Goal: Task Accomplishment & Management: Manage account settings

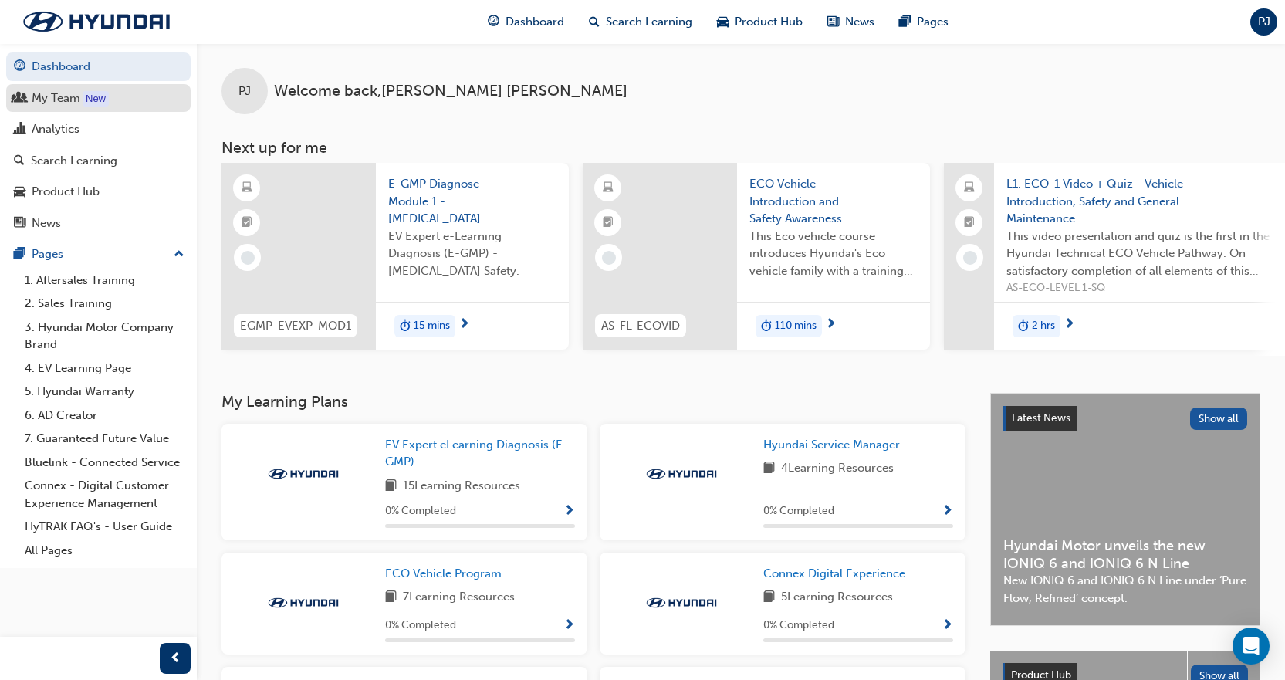
click at [27, 97] on div "My Team" at bounding box center [98, 98] width 169 height 19
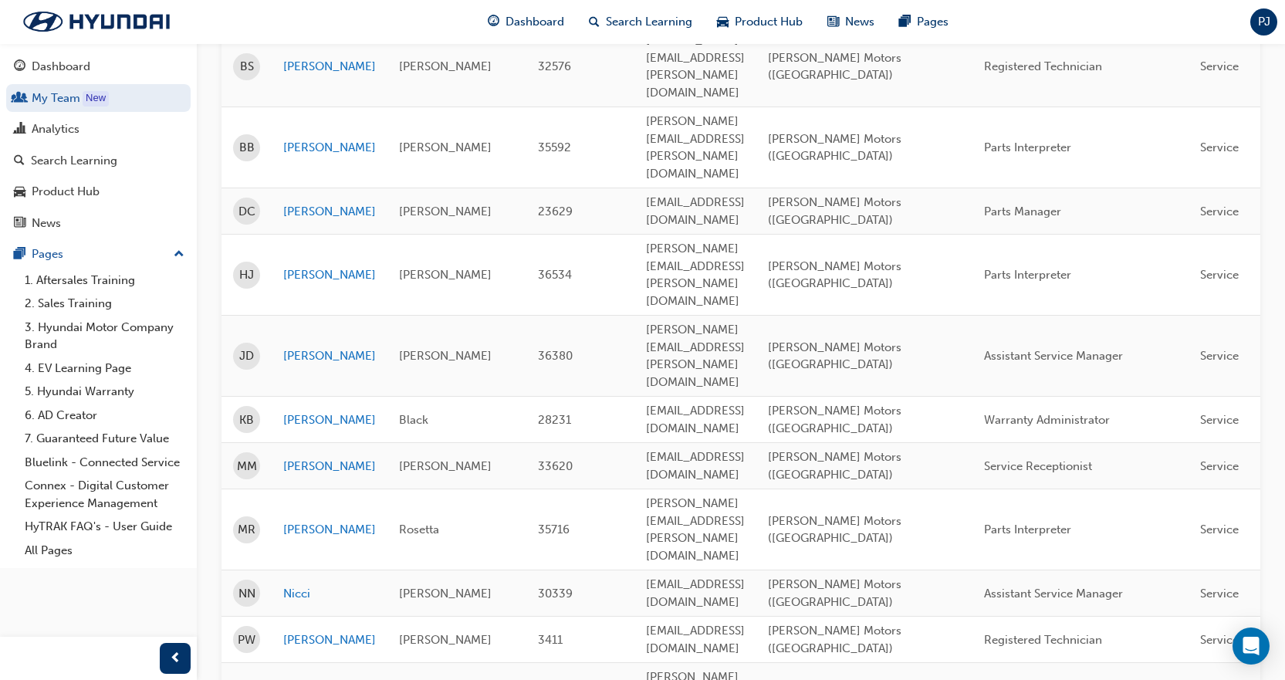
scroll to position [463, 0]
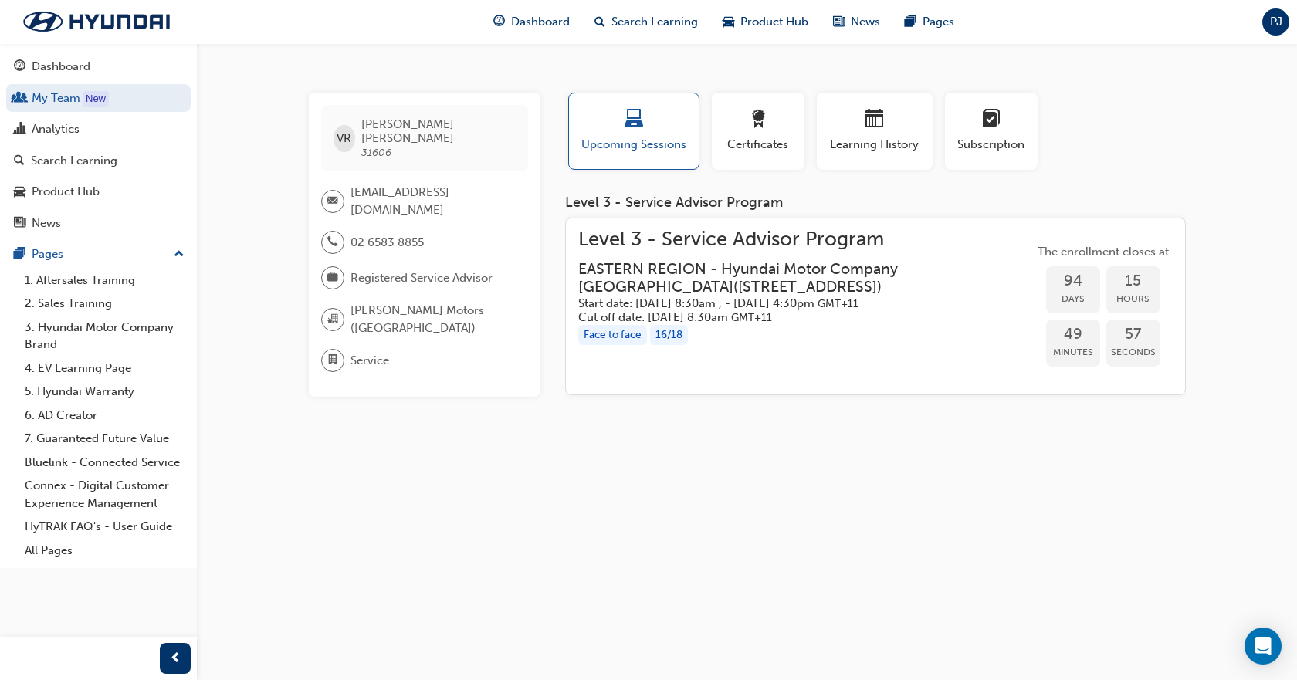
click at [1175, 136] on div "Profile Upcoming Sessions Certificates Learning History Subscription" at bounding box center [876, 138] width 652 height 90
click at [647, 22] on span "Search Learning" at bounding box center [654, 22] width 86 height 18
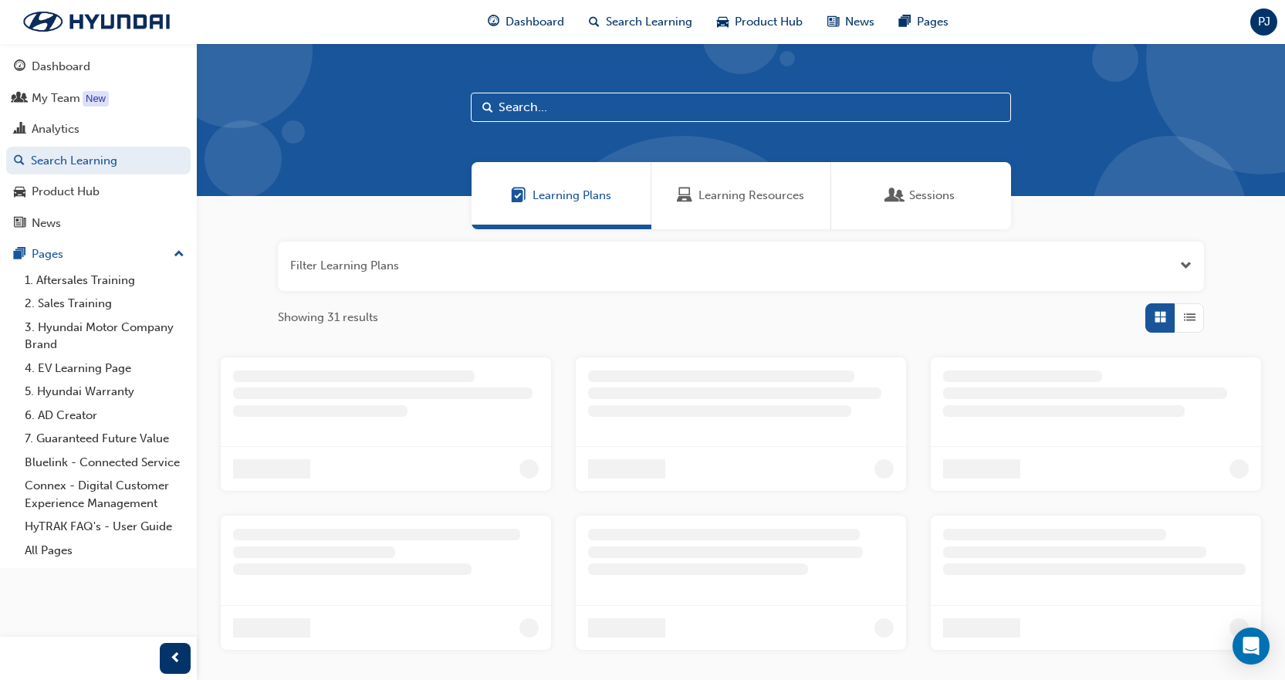
click at [618, 109] on input "text" at bounding box center [741, 107] width 540 height 29
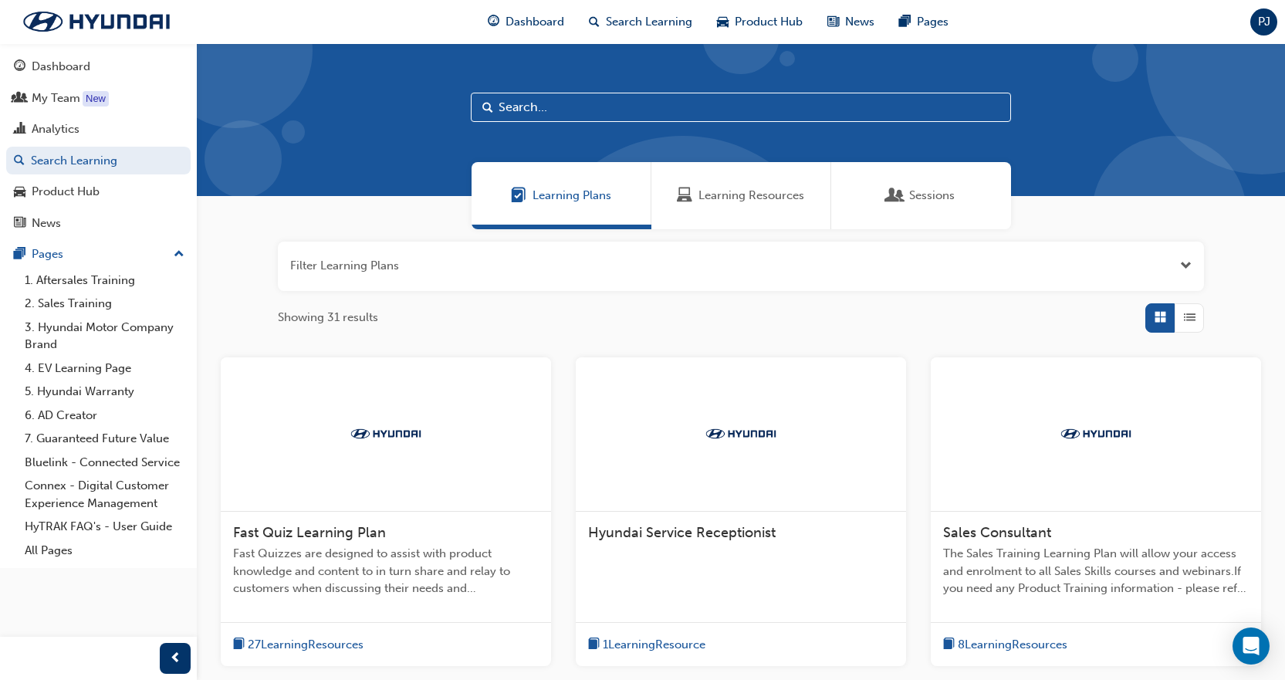
paste input "AS-MSA1-SERVICE"
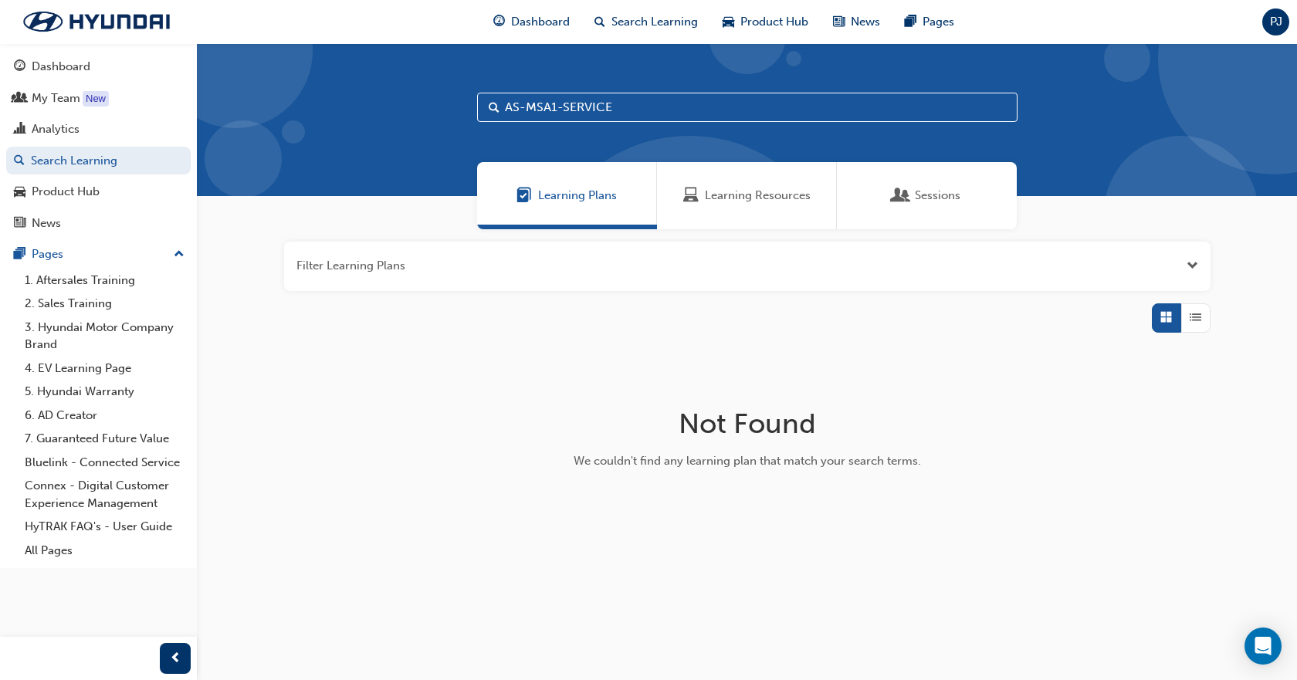
type input "AS-MSA1-SERVICE"
click at [898, 195] on span "Sessions" at bounding box center [900, 196] width 15 height 18
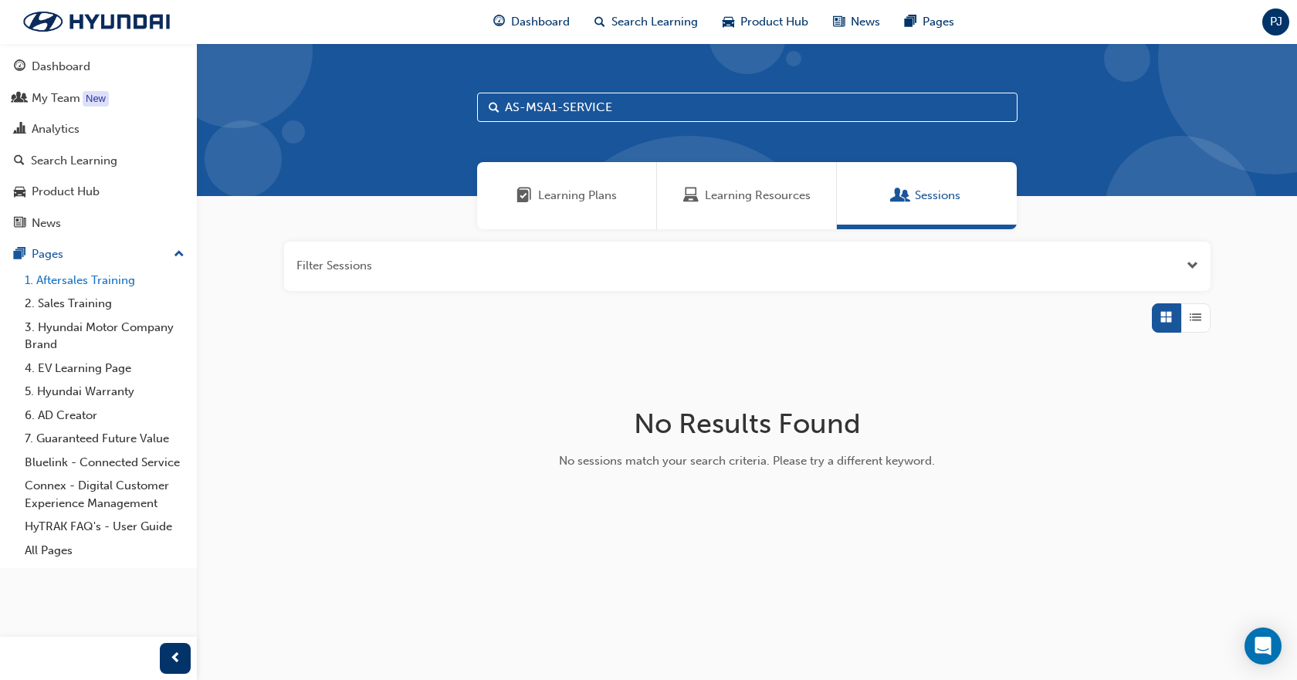
click at [107, 277] on link "1. Aftersales Training" at bounding box center [105, 281] width 172 height 24
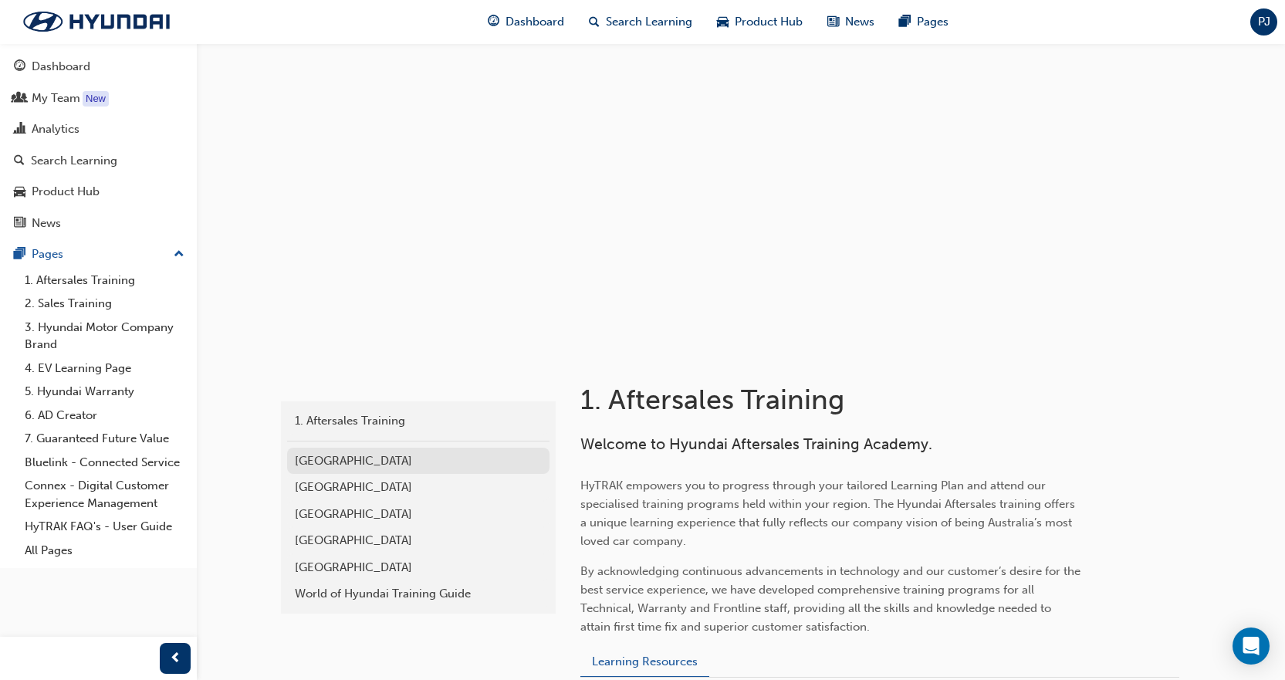
click at [357, 461] on div "Eastern Region" at bounding box center [418, 461] width 247 height 18
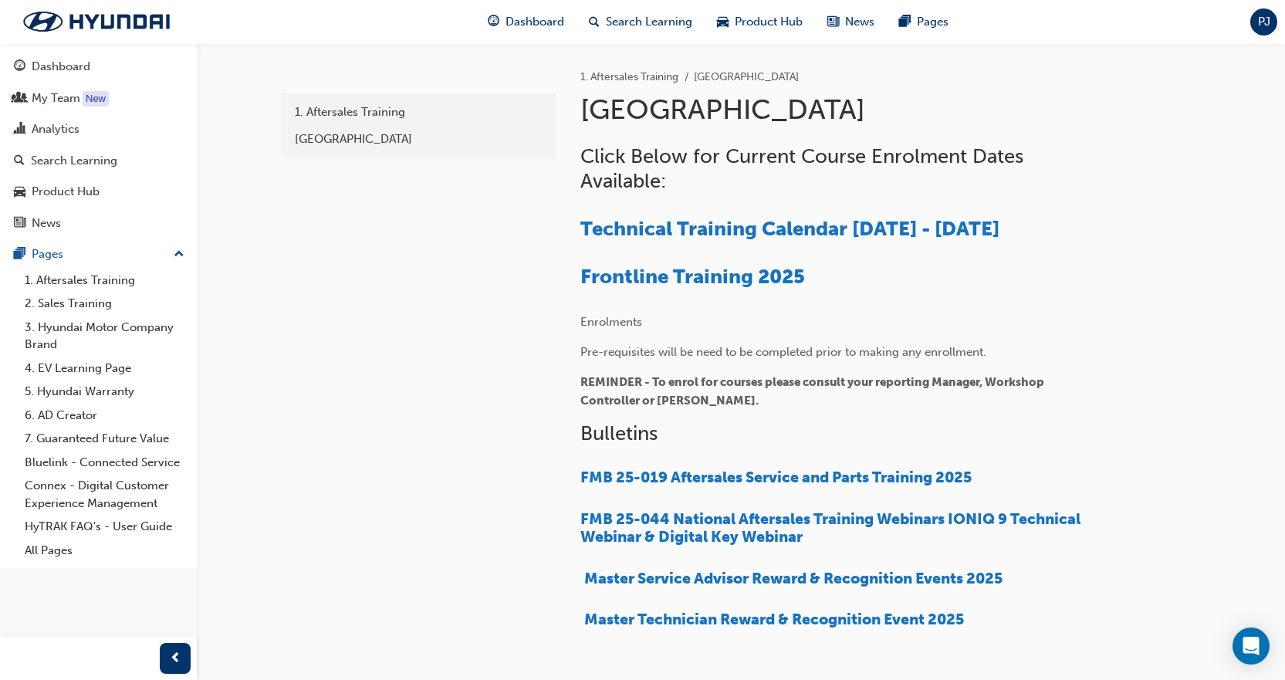
scroll to position [386, 0]
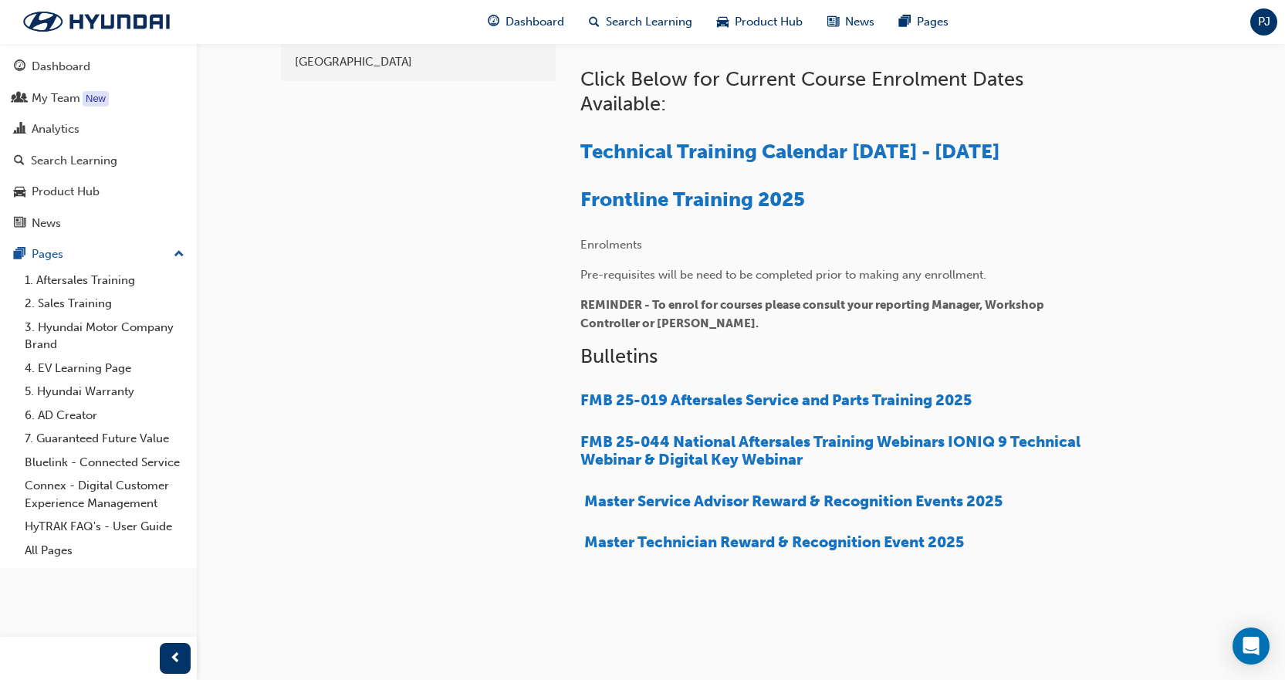
click at [912, 486] on div "Click Below for Current Course Enrolment Dates Available: ​ Technical Training …" at bounding box center [831, 309] width 502 height 484
click at [850, 499] on span "Master Service Advisor Reward & Recognition Events 2025" at bounding box center [793, 501] width 418 height 18
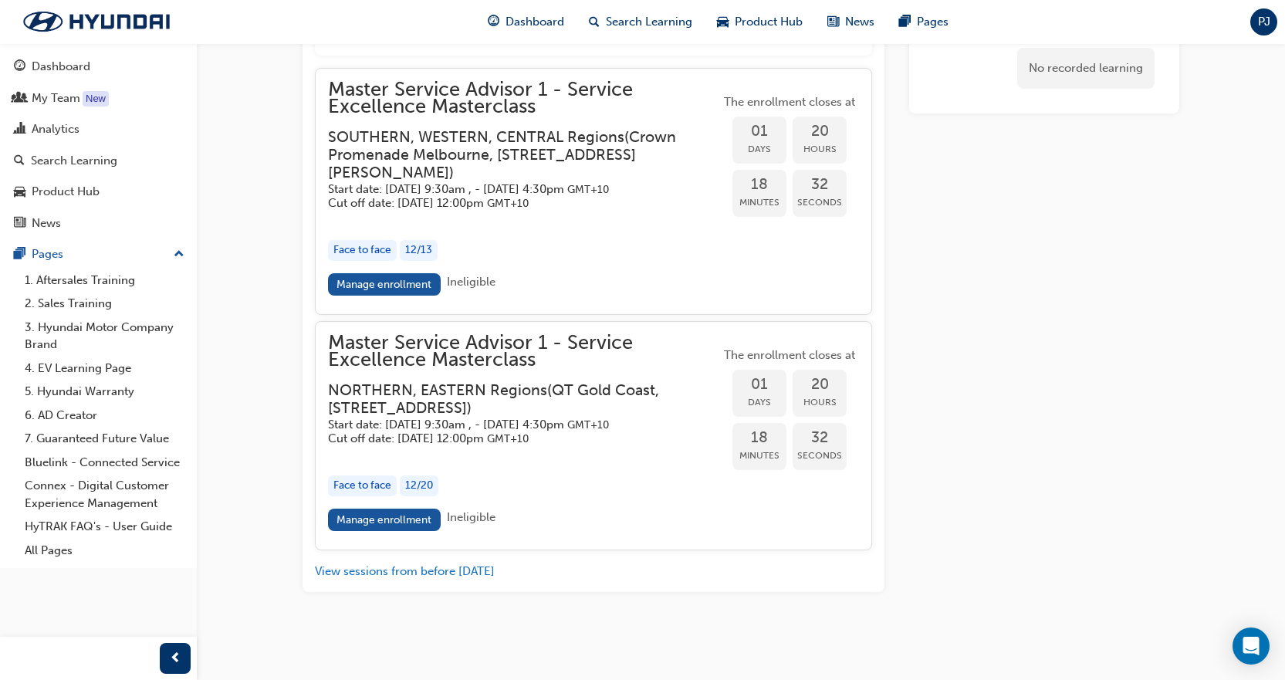
scroll to position [1567, 0]
click at [350, 524] on link "Manage enrollment" at bounding box center [384, 520] width 113 height 22
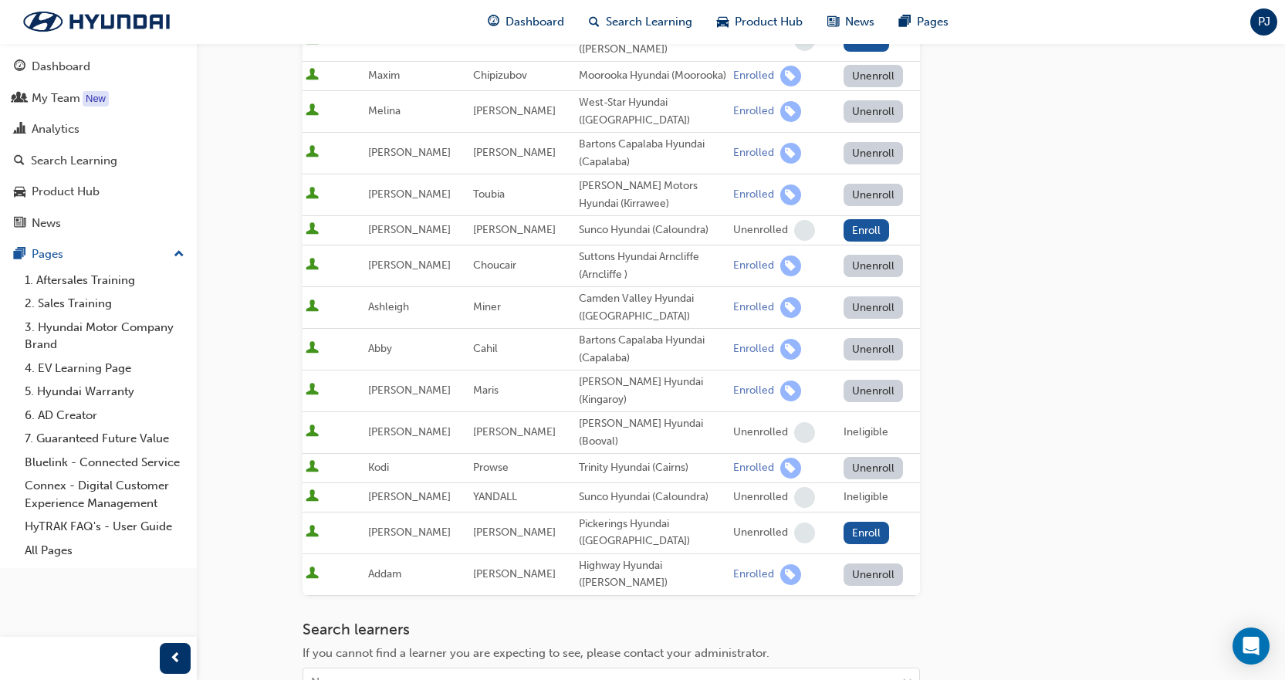
scroll to position [618, 0]
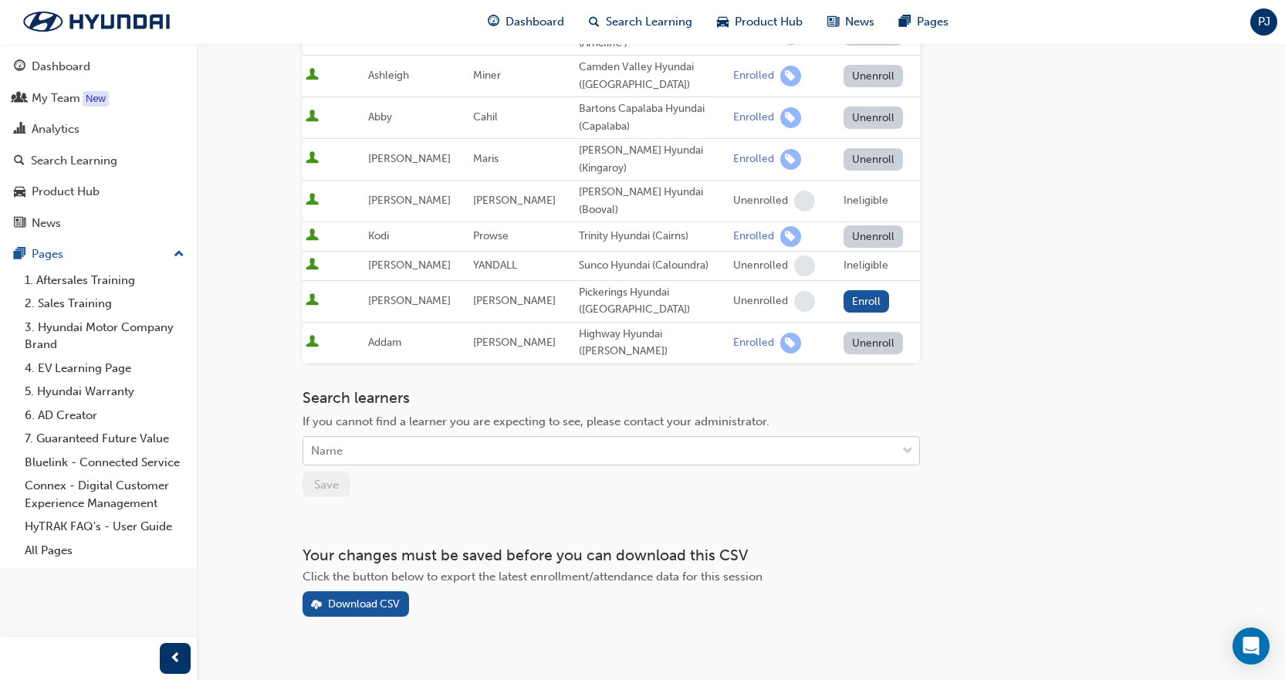
click at [395, 438] on div "Name" at bounding box center [599, 451] width 593 height 27
type input "vanessa"
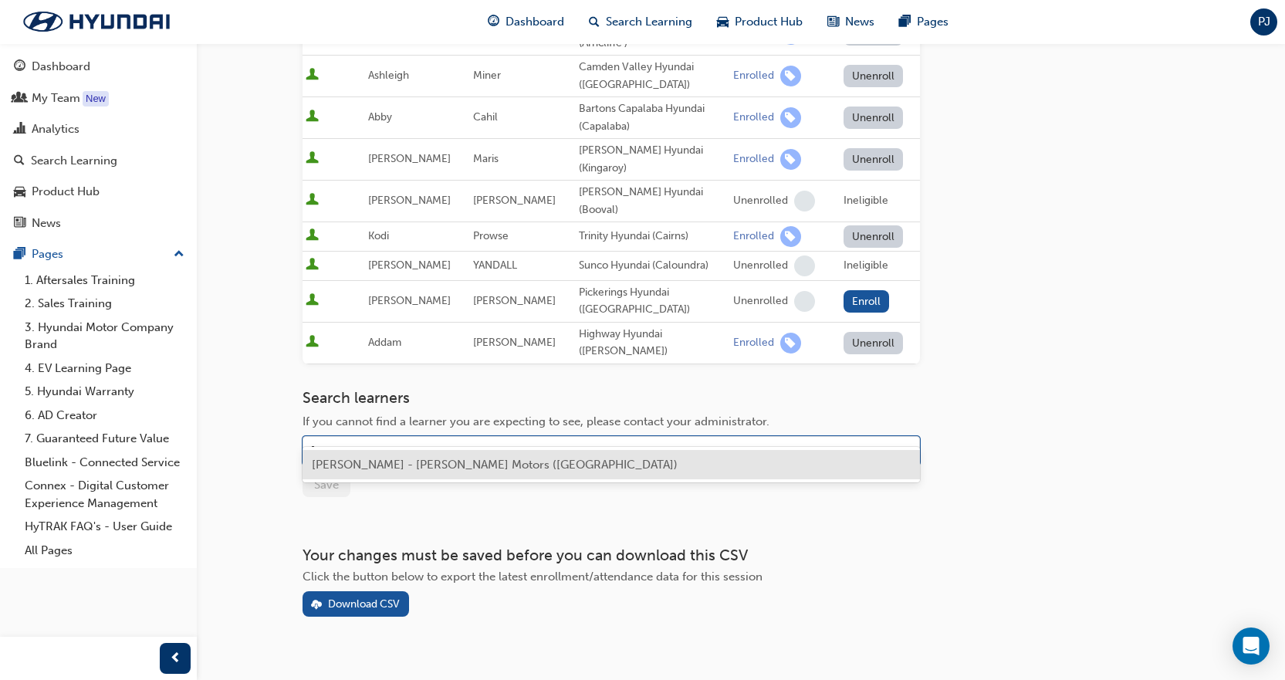
click at [416, 465] on span "Vanessa Ross - Andrew Miedecke Motors (Port Macquarie)" at bounding box center [495, 465] width 366 height 14
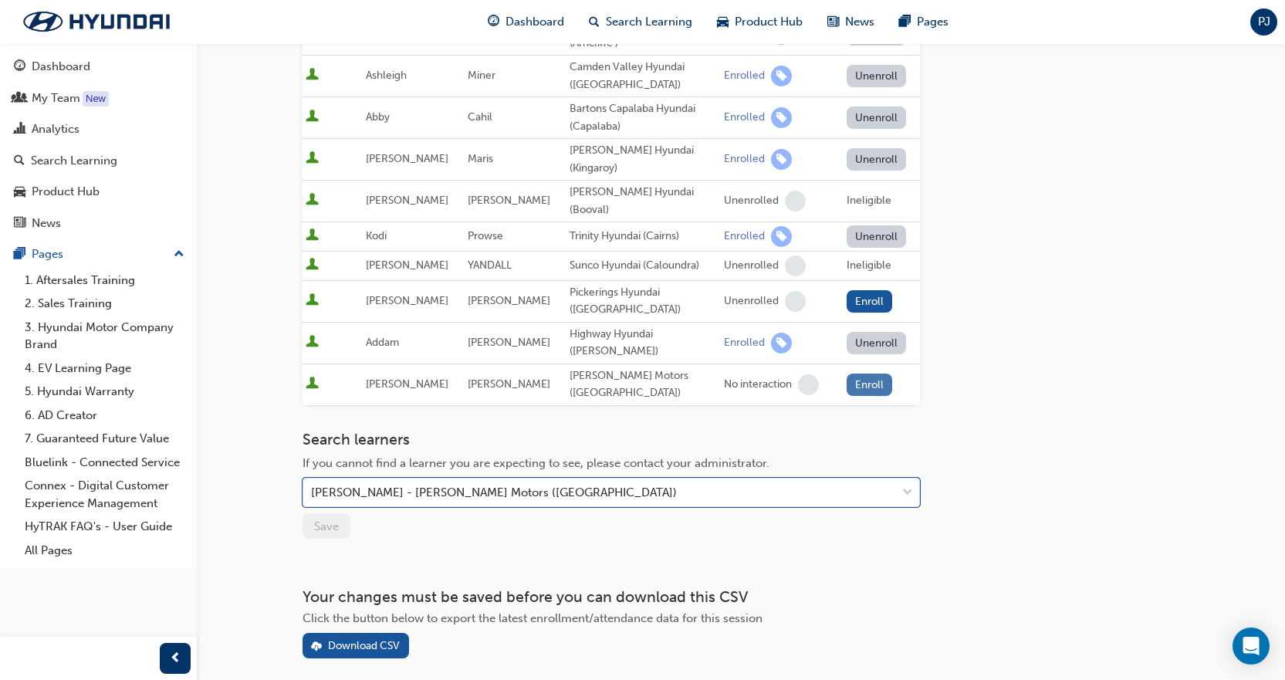
click at [868, 374] on button "Enroll" at bounding box center [870, 385] width 46 height 22
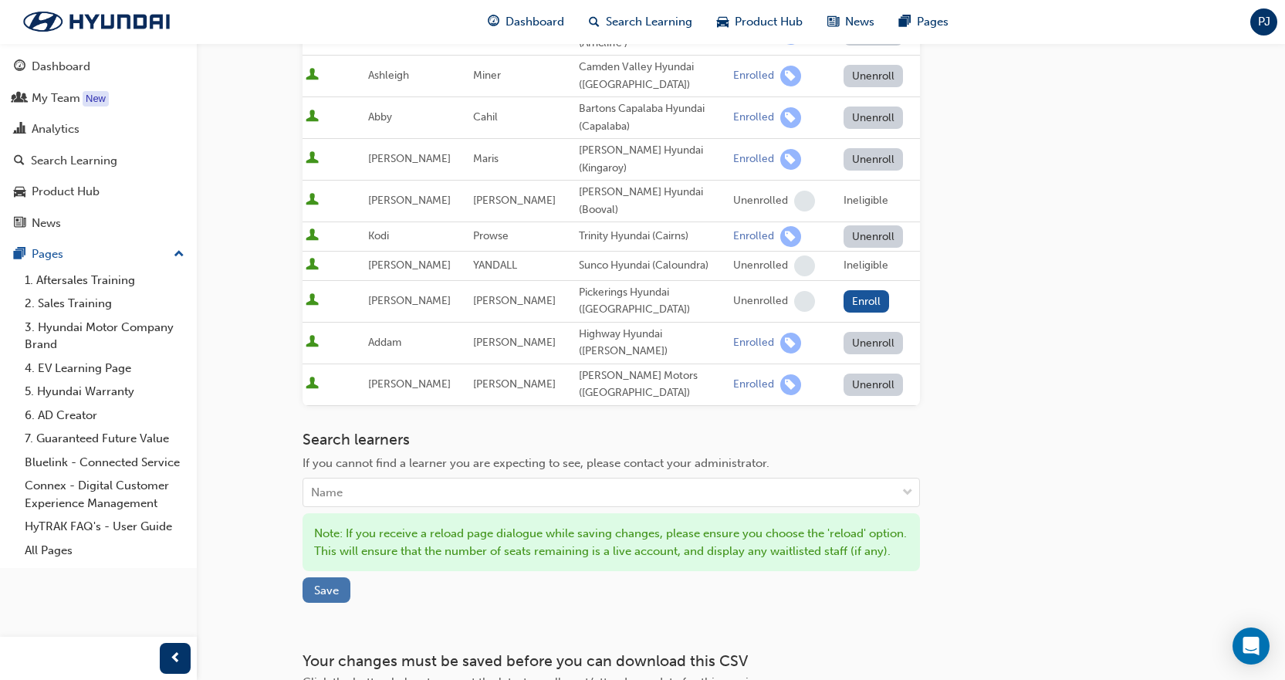
click at [322, 577] on button "Save" at bounding box center [327, 589] width 48 height 25
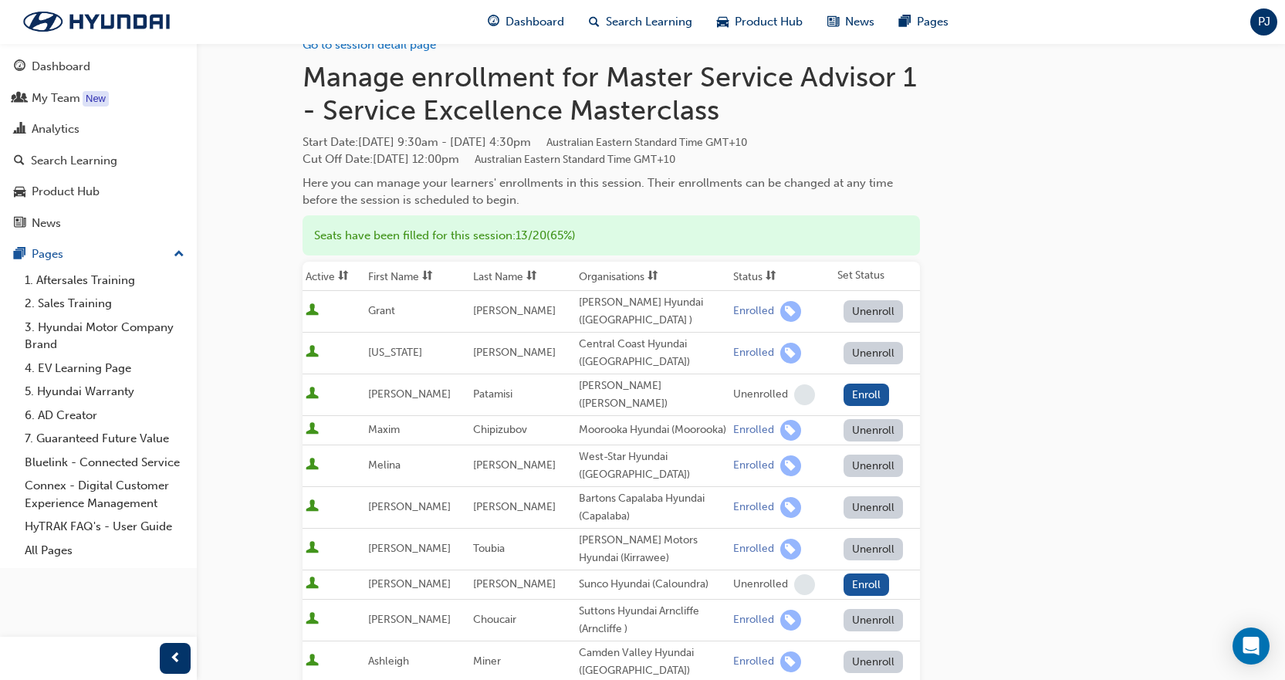
scroll to position [0, 0]
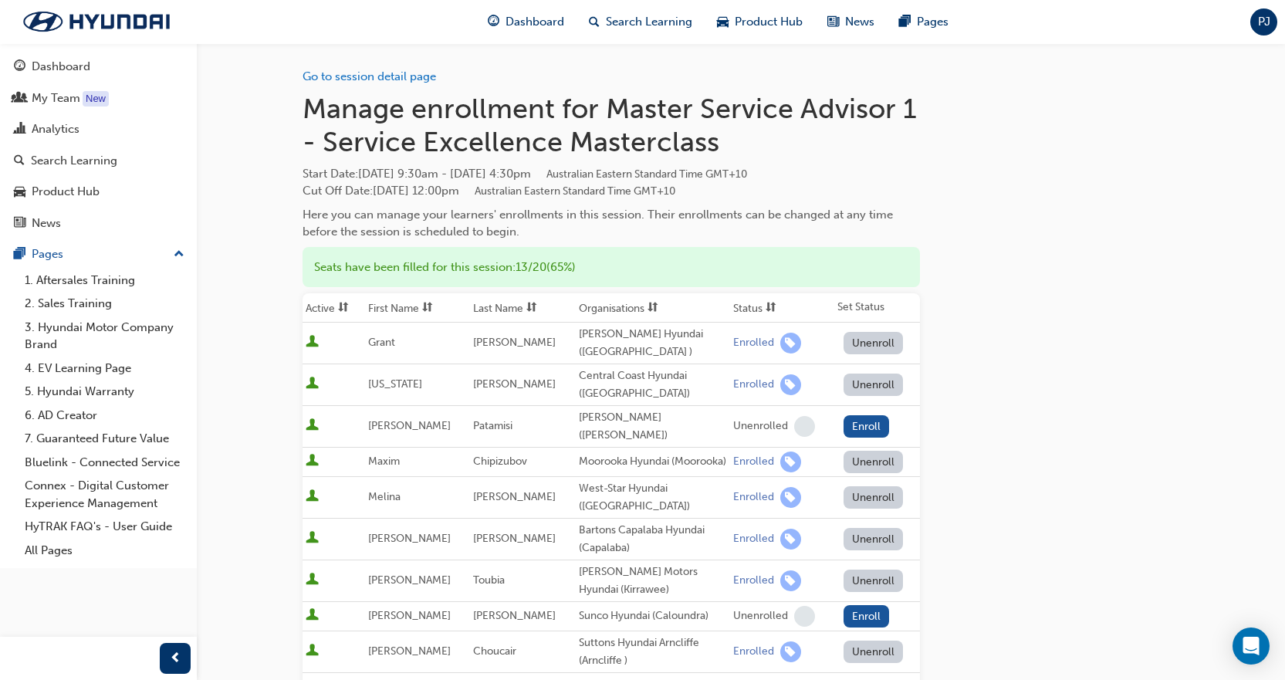
click at [1164, 344] on div "Go to session detail page Manage enrollment for Master Service Advisor 1 - Serv…" at bounding box center [741, 659] width 877 height 1233
drag, startPoint x: 1045, startPoint y: 393, endPoint x: 1051, endPoint y: 377, distance: 16.4
click at [1047, 388] on div "Go to session detail page Manage enrollment for Master Service Advisor 1 - Serv…" at bounding box center [741, 659] width 877 height 1233
drag, startPoint x: 1141, startPoint y: 415, endPoint x: 1125, endPoint y: 408, distance: 17.3
click at [1141, 415] on div "Go to session detail page Manage enrollment for Master Service Advisor 1 - Serv…" at bounding box center [741, 659] width 877 height 1233
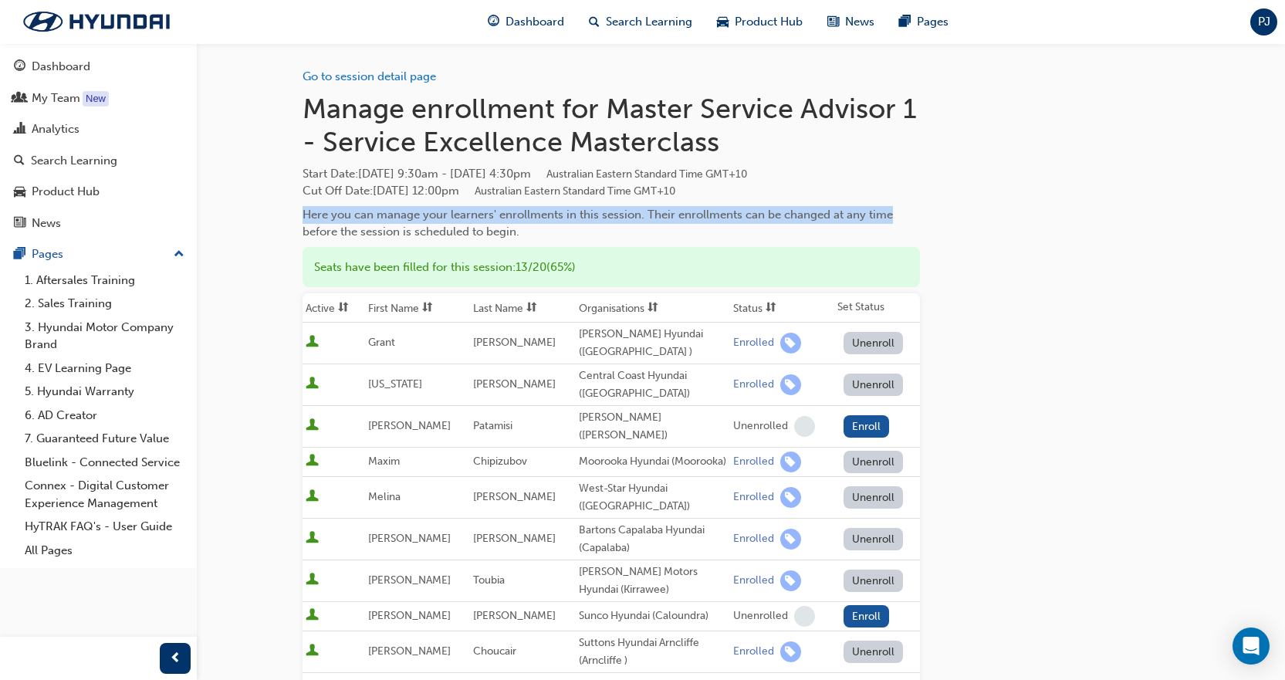
click at [1145, 201] on div "Go to session detail page Manage enrollment for Master Service Advisor 1 - Serv…" at bounding box center [741, 659] width 877 height 1233
click at [1256, 23] on div "PJ" at bounding box center [1264, 21] width 27 height 27
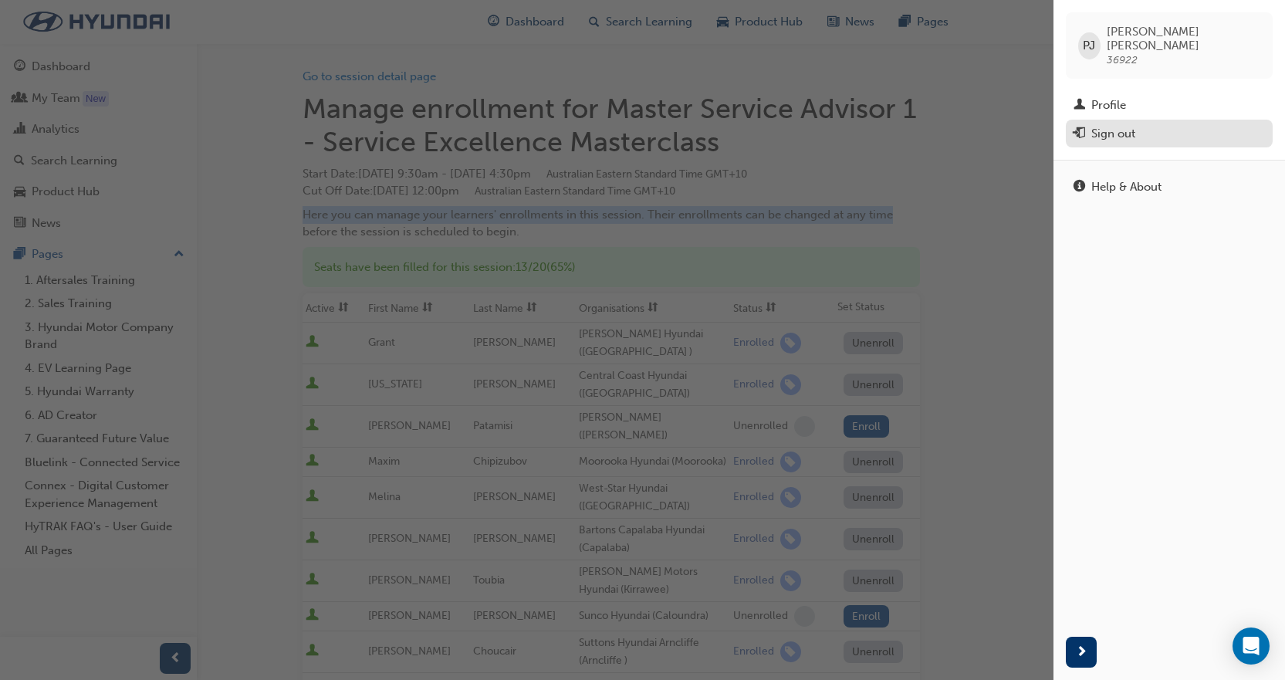
click at [1110, 125] on div "Sign out" at bounding box center [1113, 134] width 44 height 18
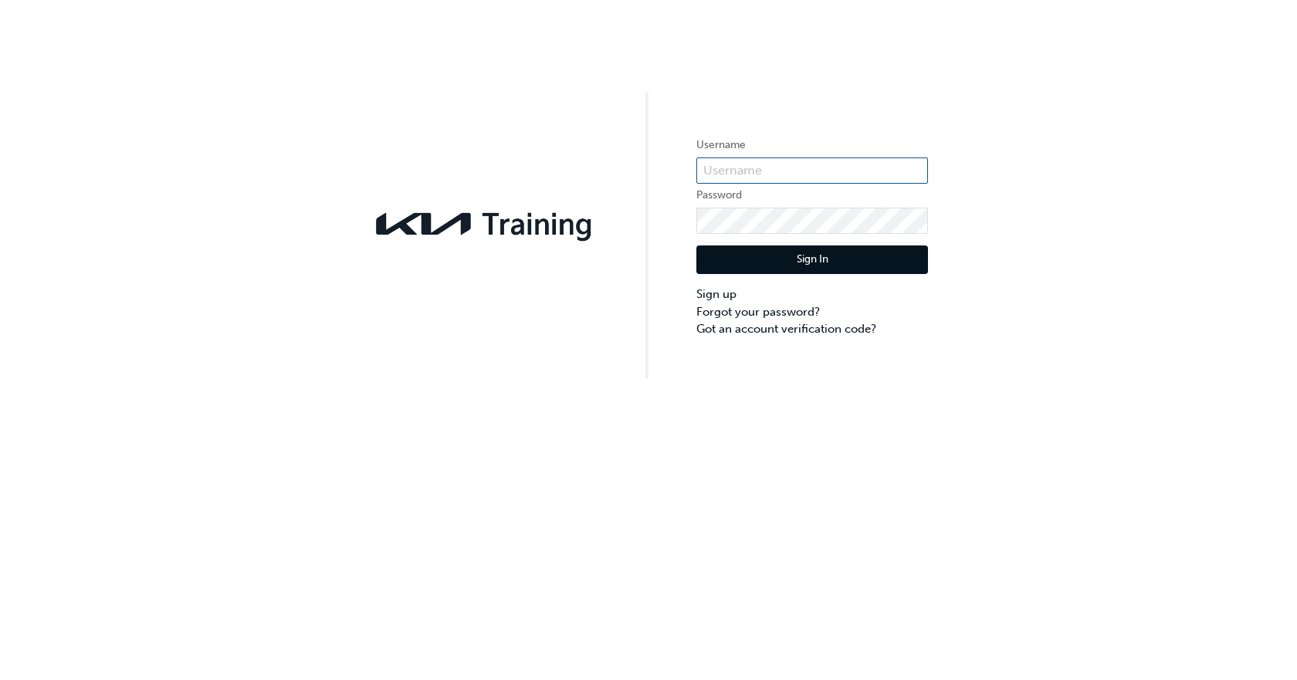
type input "KAU82441E4"
click at [854, 270] on button "Sign In" at bounding box center [812, 259] width 232 height 29
